Goal: Information Seeking & Learning: Learn about a topic

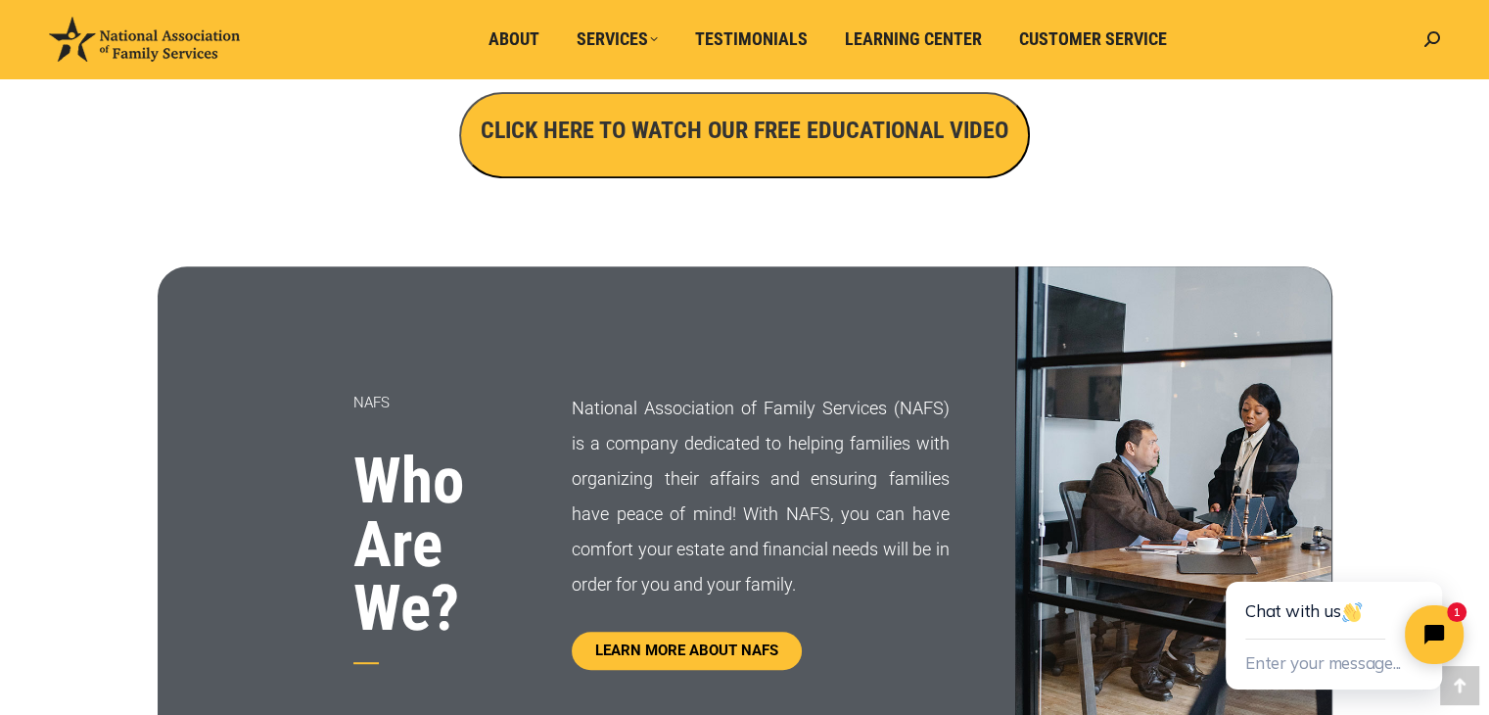
scroll to position [803, 0]
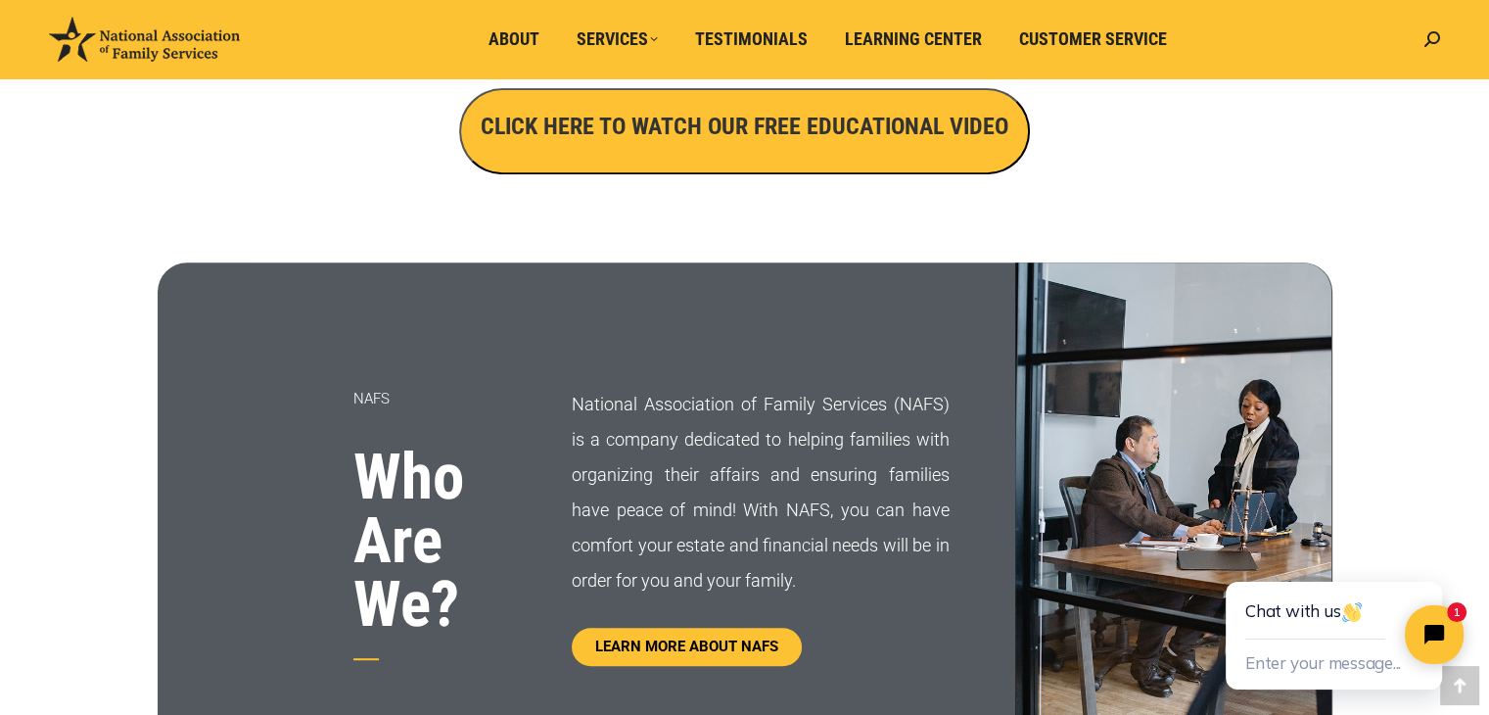
click at [632, 163] on button "CLICK HERE TO WATCH OUR FREE EDUCATIONAL VIDEO" at bounding box center [744, 131] width 571 height 86
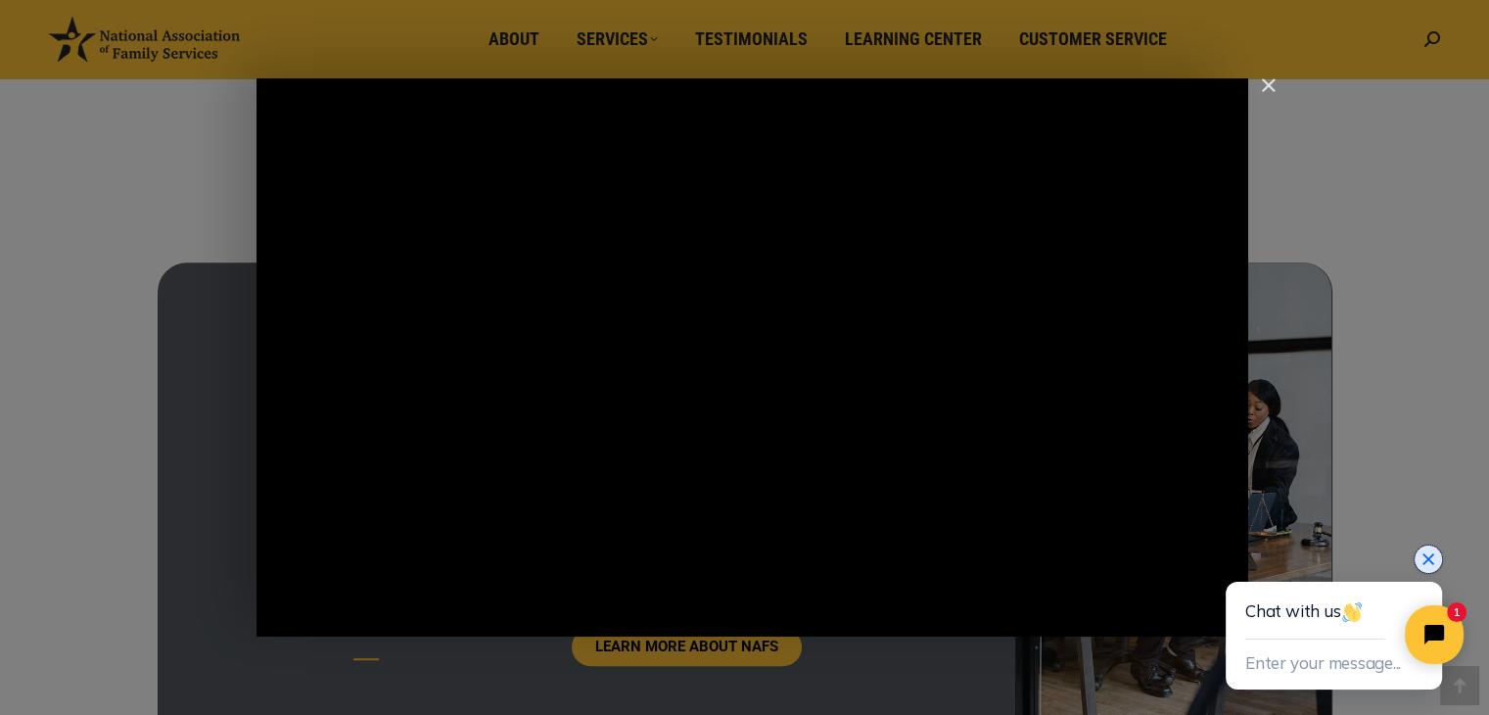
click at [1426, 555] on icon "Close chat widget" at bounding box center [1428, 559] width 20 height 20
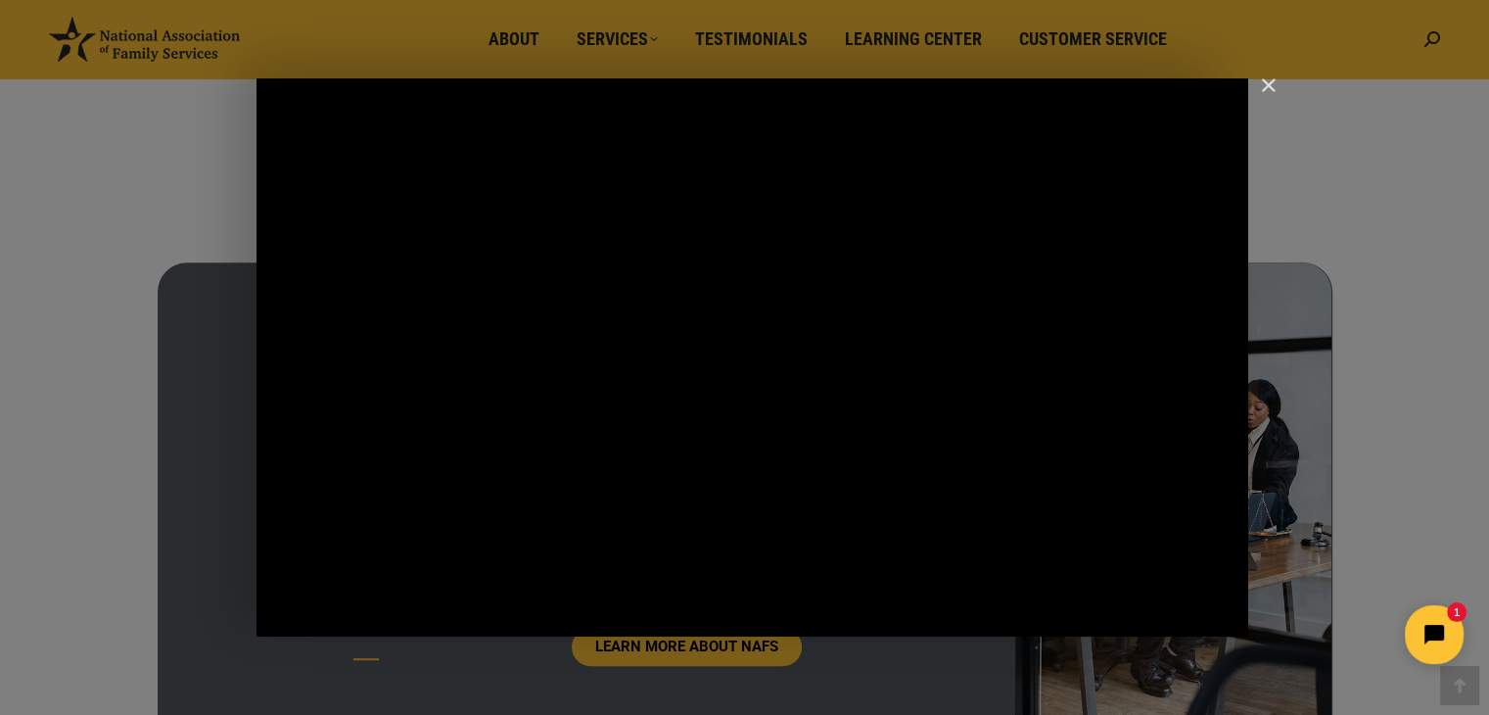
click html "1"
drag, startPoint x: 1230, startPoint y: 610, endPoint x: 2355, endPoint y: 1122, distance: 1235.7
click html "1"
click at [1212, 533] on div "Main Video - Full Webinar (Emma) Landon V1.4" at bounding box center [752, 357] width 992 height 558
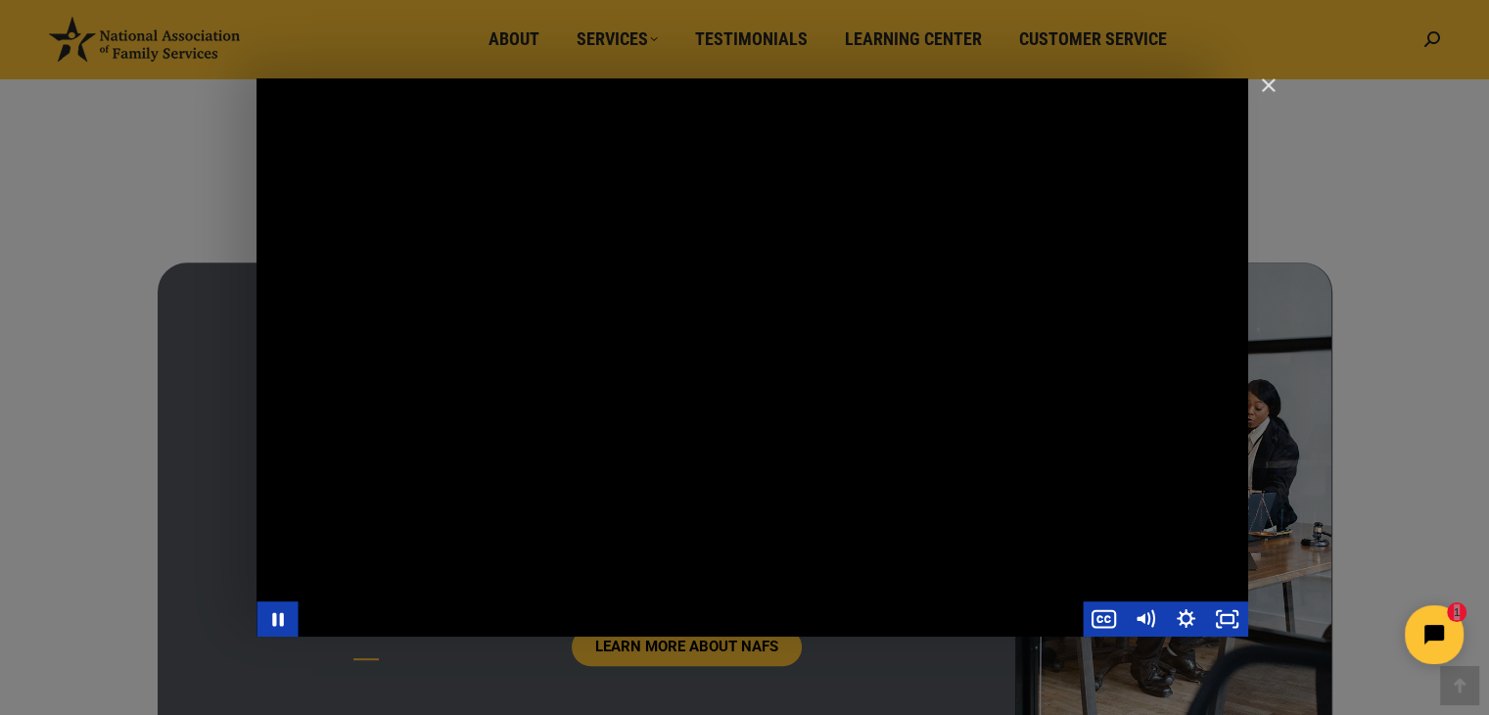
click at [1212, 533] on div "Main Video - Full Webinar (Emma) Landon V1.4" at bounding box center [752, 357] width 992 height 558
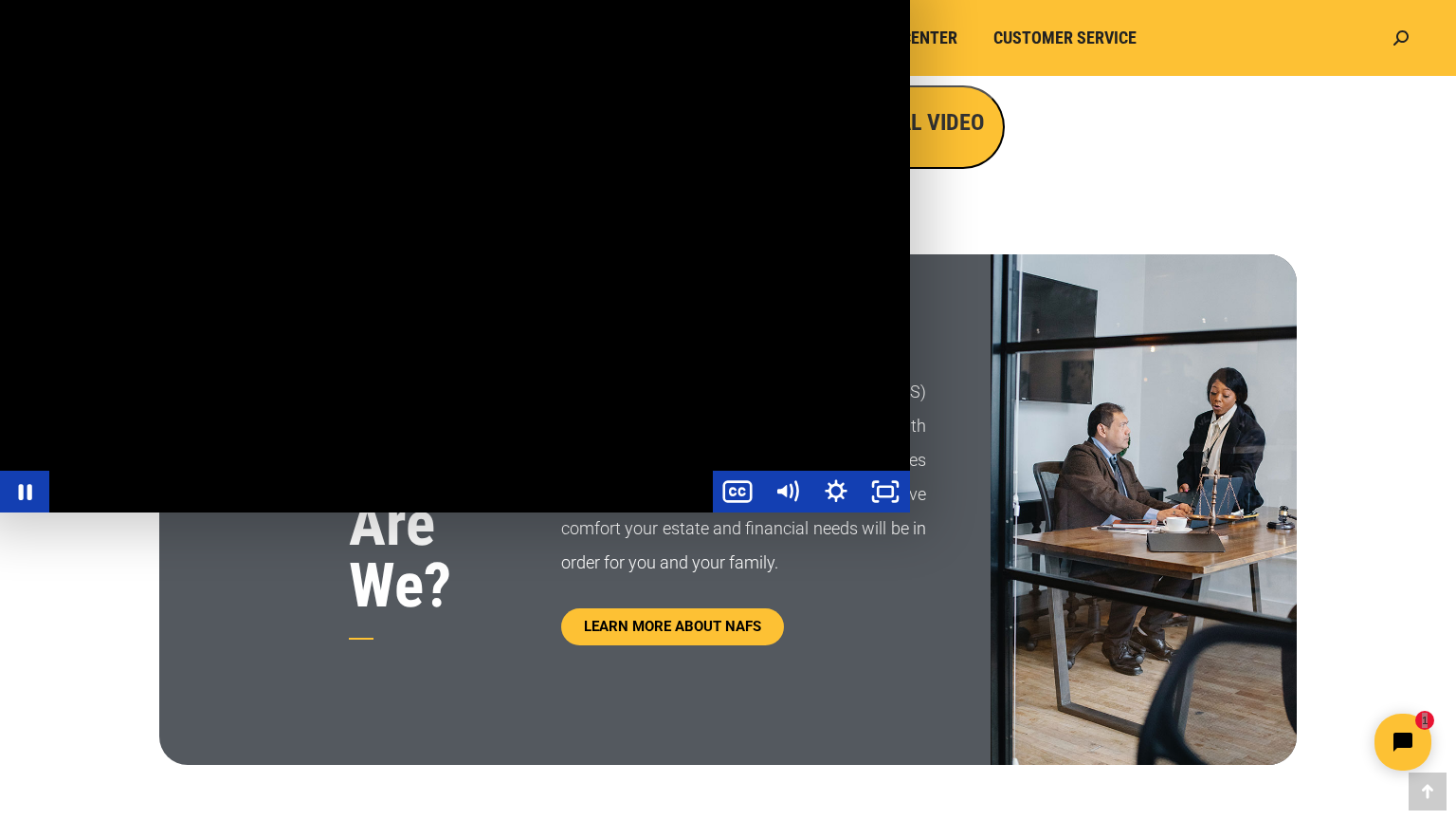
click at [911, 513] on div "Main Video - Full Webinar (Emma) Landon V1.4" at bounding box center [455, 256] width 911 height 513
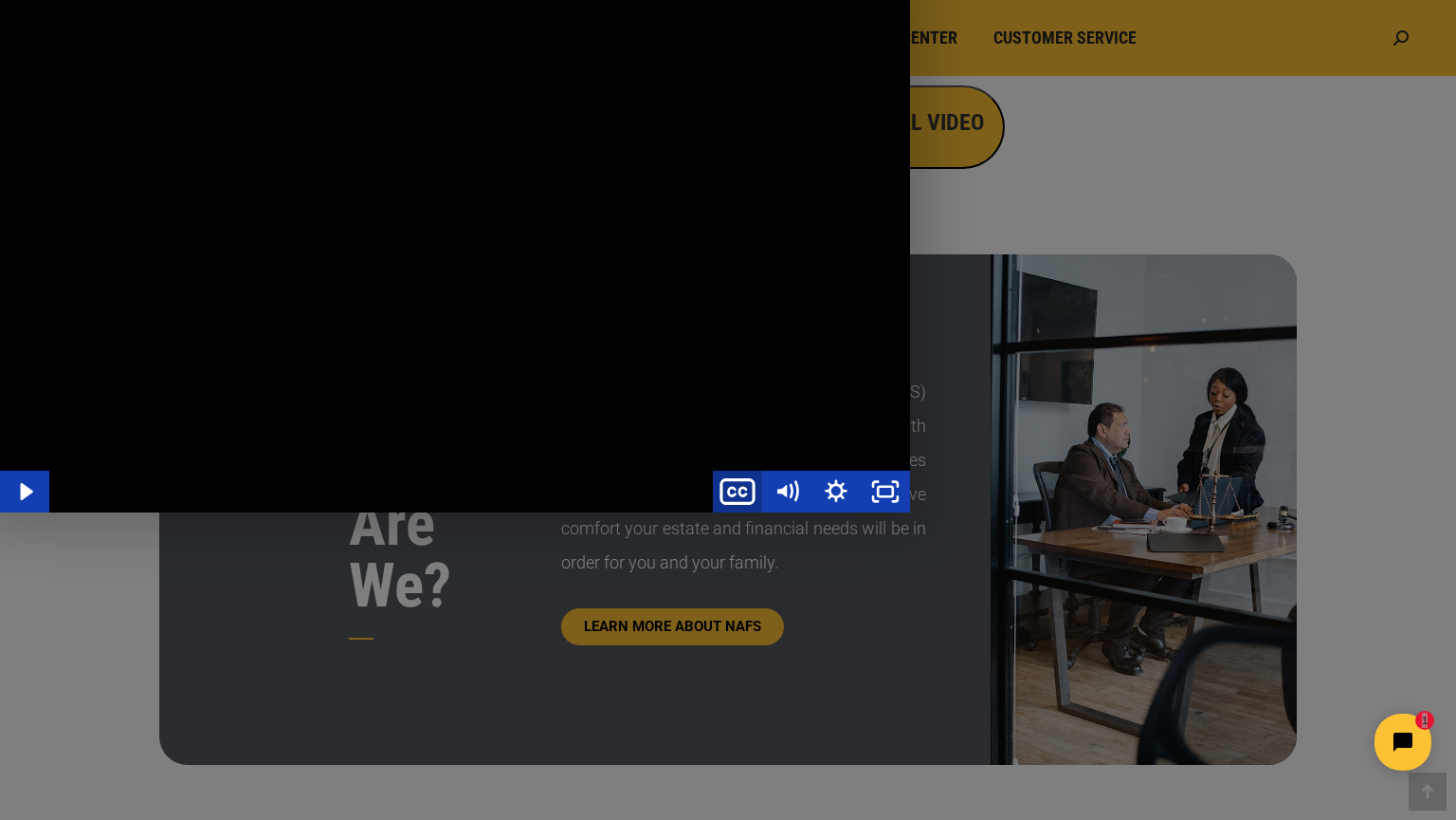
click at [767, 517] on icon "Show captions menu" at bounding box center [737, 492] width 59 height 50
click at [911, 422] on label "English" at bounding box center [787, 399] width 246 height 44
click at [665, 379] on input "English" at bounding box center [664, 378] width 1 height 1
radio input "true"
click at [593, 513] on div "Main Video - Full Webinar (Emma) Landon V1.4" at bounding box center [455, 256] width 911 height 513
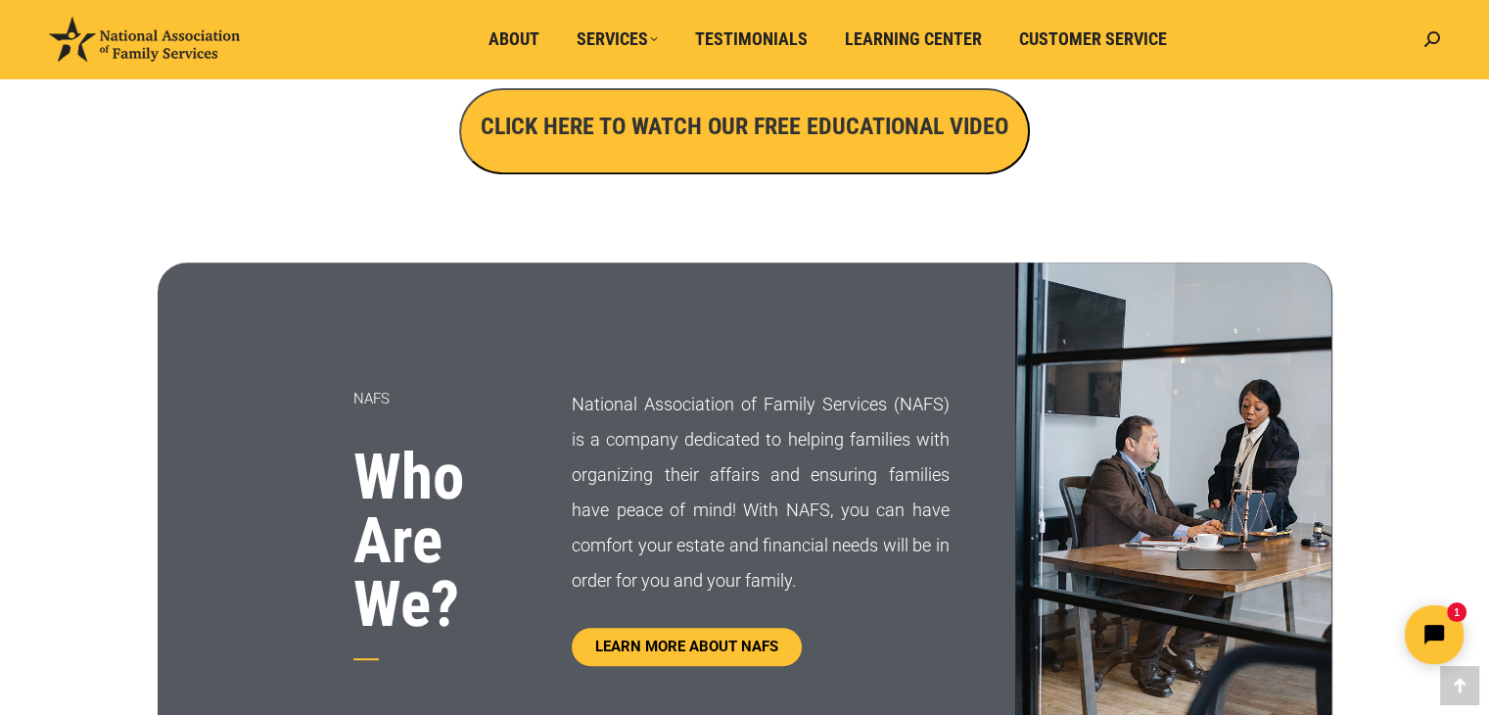
click at [731, 154] on button "CLICK HERE TO WATCH OUR FREE EDUCATIONAL VIDEO" at bounding box center [744, 131] width 571 height 86
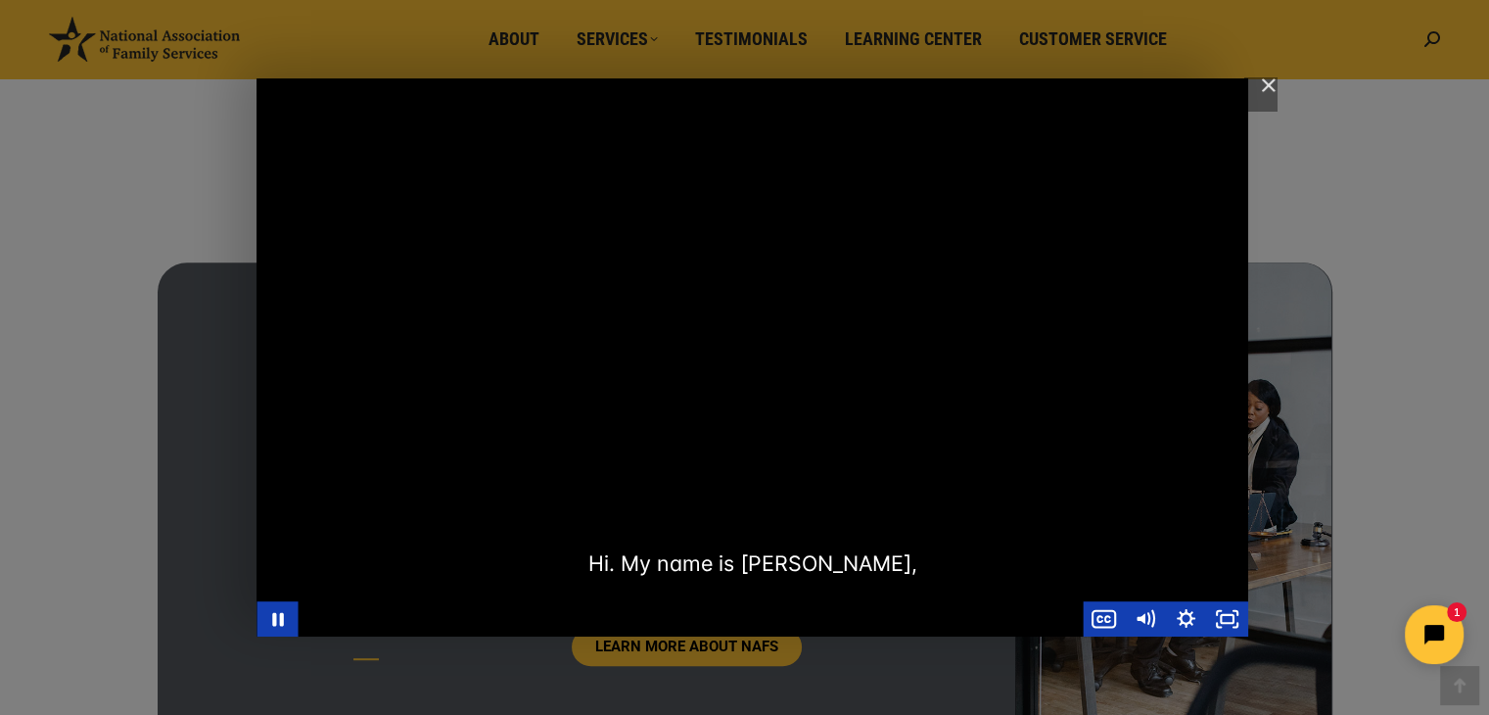
click at [1105, 361] on div "Main Video - Full Webinar (Emma) Landon V1.4" at bounding box center [752, 357] width 992 height 558
